Goal: Navigation & Orientation: Find specific page/section

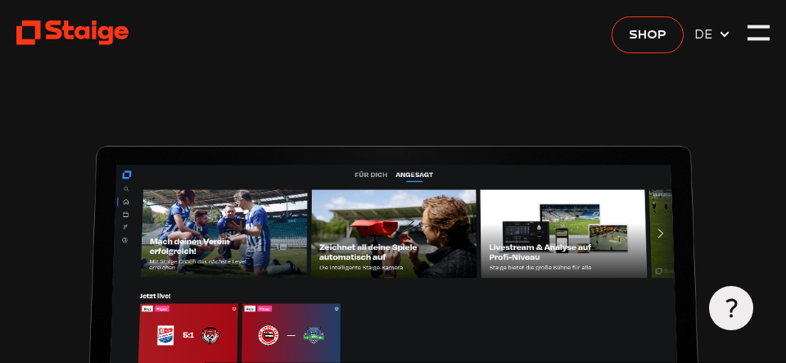
click at [113, 39] on icon at bounding box center [72, 32] width 112 height 27
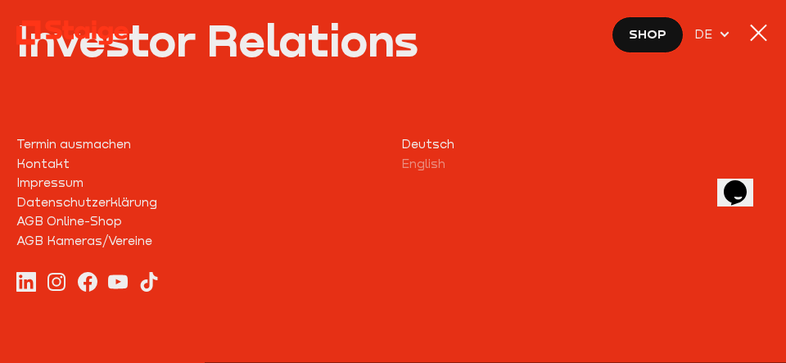
click at [755, 25] on div at bounding box center [758, 33] width 22 height 22
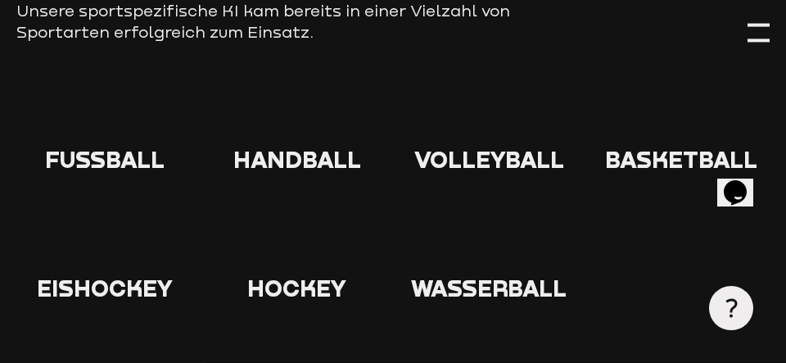
scroll to position [1903, 0]
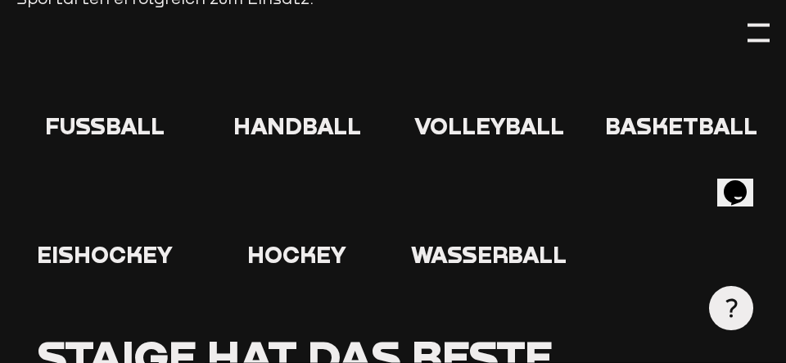
click at [67, 78] on div at bounding box center [104, 83] width 176 height 58
click at [74, 78] on div at bounding box center [104, 83] width 176 height 58
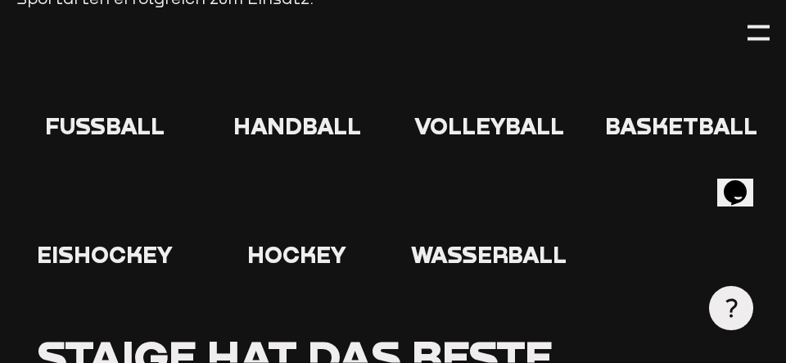
click at [80, 78] on icon at bounding box center [105, 80] width 52 height 52
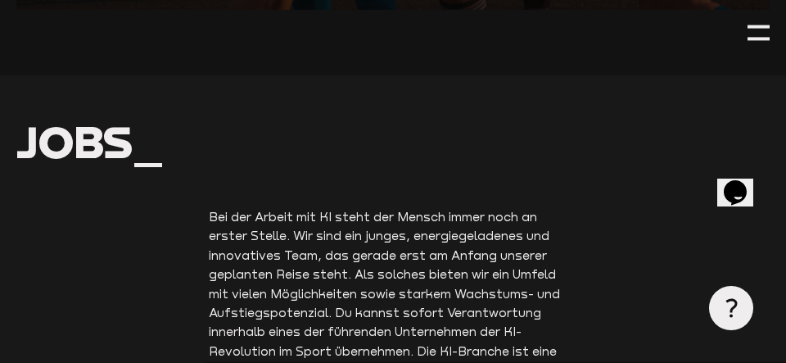
scroll to position [3488, 0]
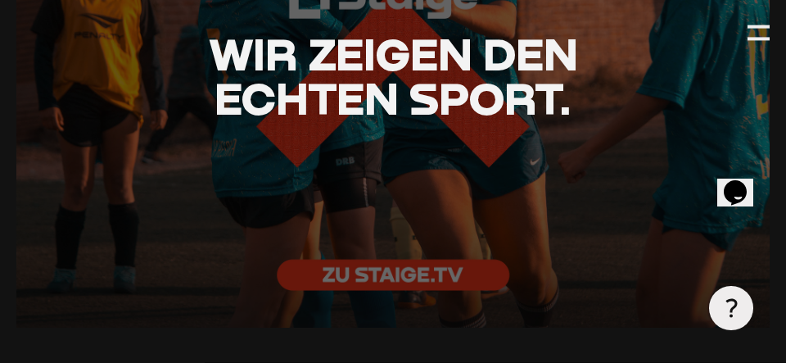
click at [375, 281] on div at bounding box center [392, 76] width 753 height 502
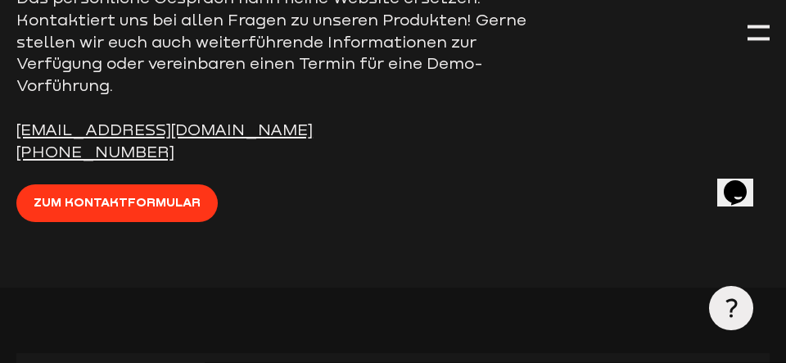
scroll to position [5708, 0]
